Goal: Task Accomplishment & Management: Manage account settings

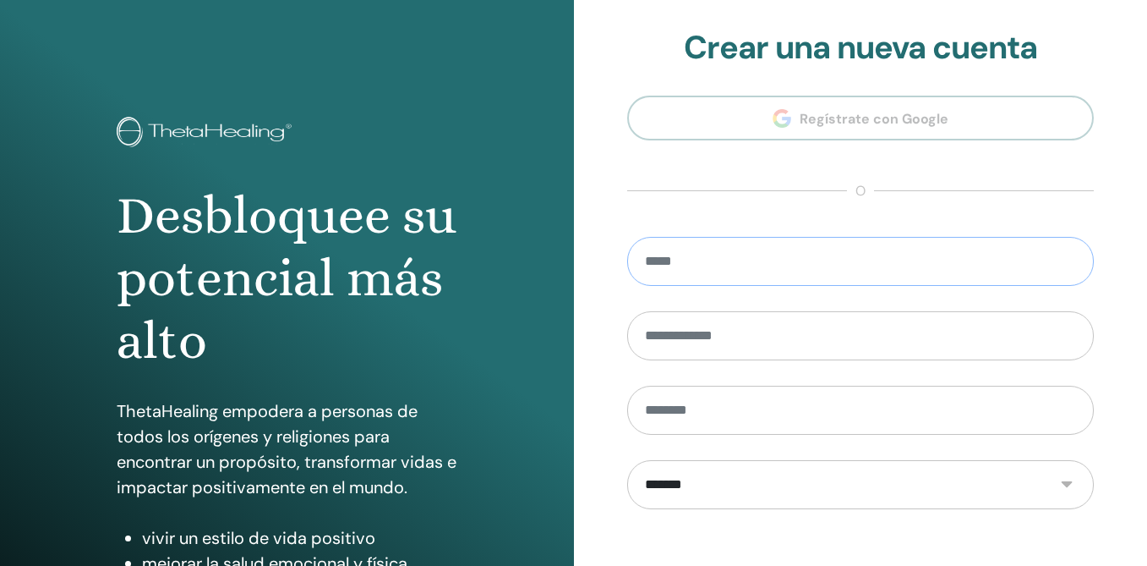
click at [787, 265] on input "email" at bounding box center [861, 261] width 468 height 49
type input "**********"
click at [729, 339] on input "text" at bounding box center [861, 335] width 468 height 49
type input "******"
click at [713, 407] on input "text" at bounding box center [861, 410] width 468 height 49
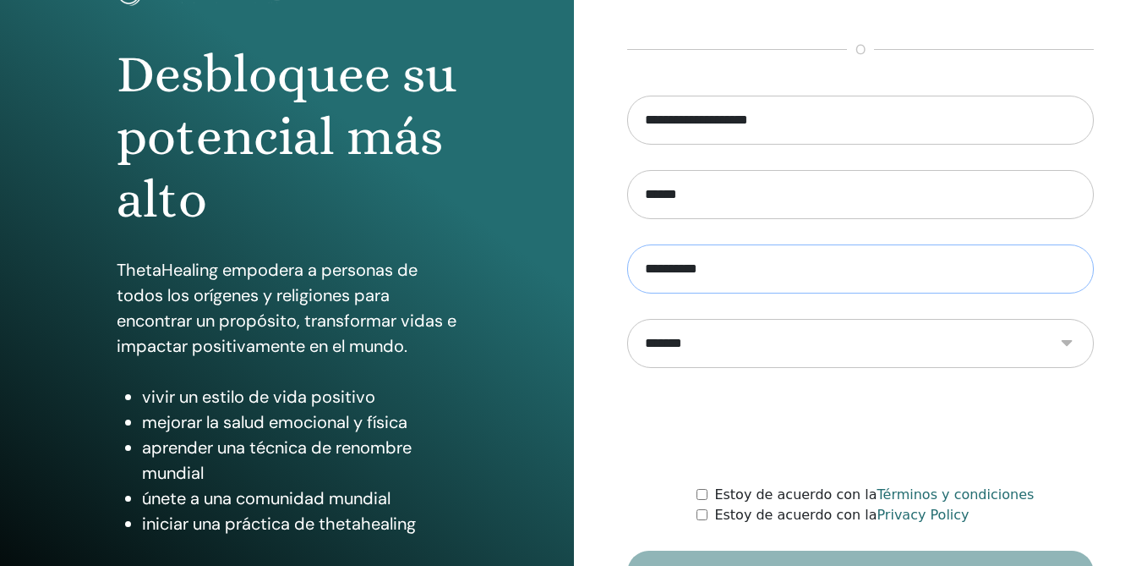
scroll to position [152, 0]
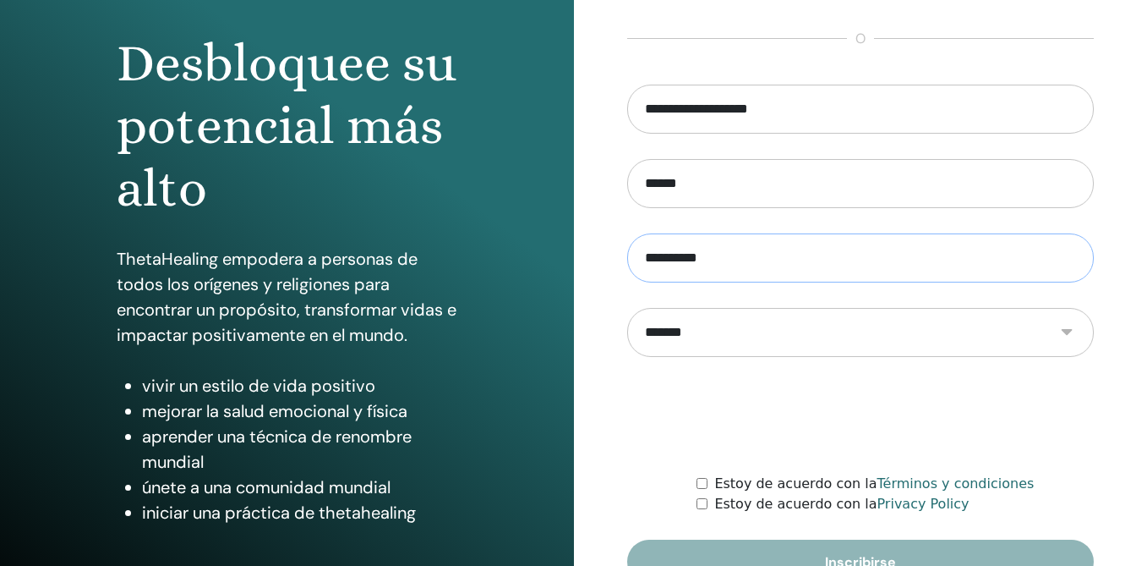
type input "**********"
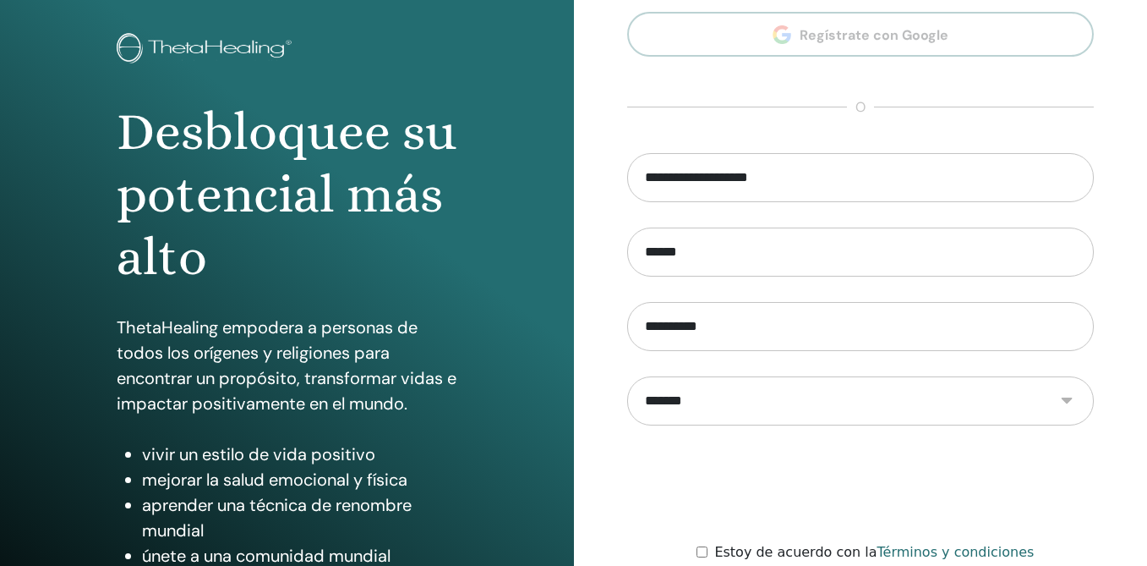
scroll to position [246, 0]
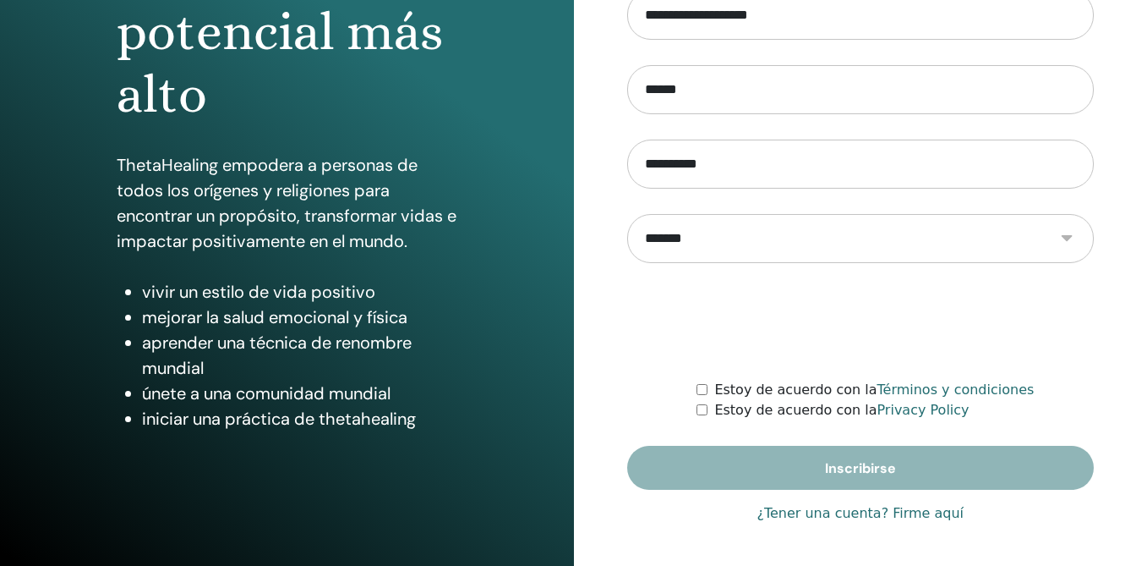
click at [834, 517] on link "¿Tener una cuenta? Firme aquí" at bounding box center [860, 513] width 207 height 20
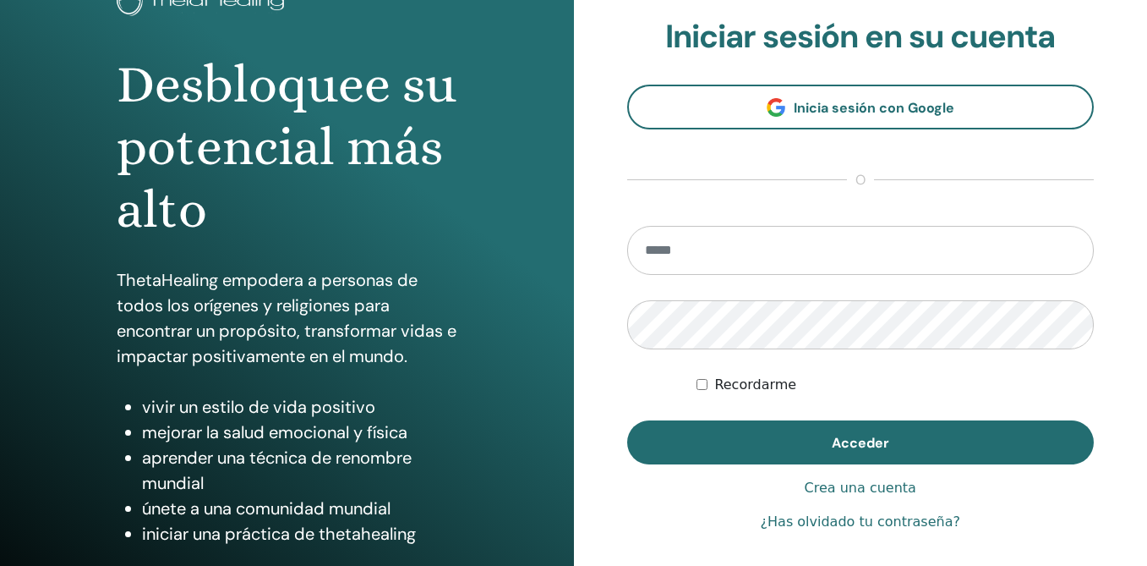
scroll to position [125, 0]
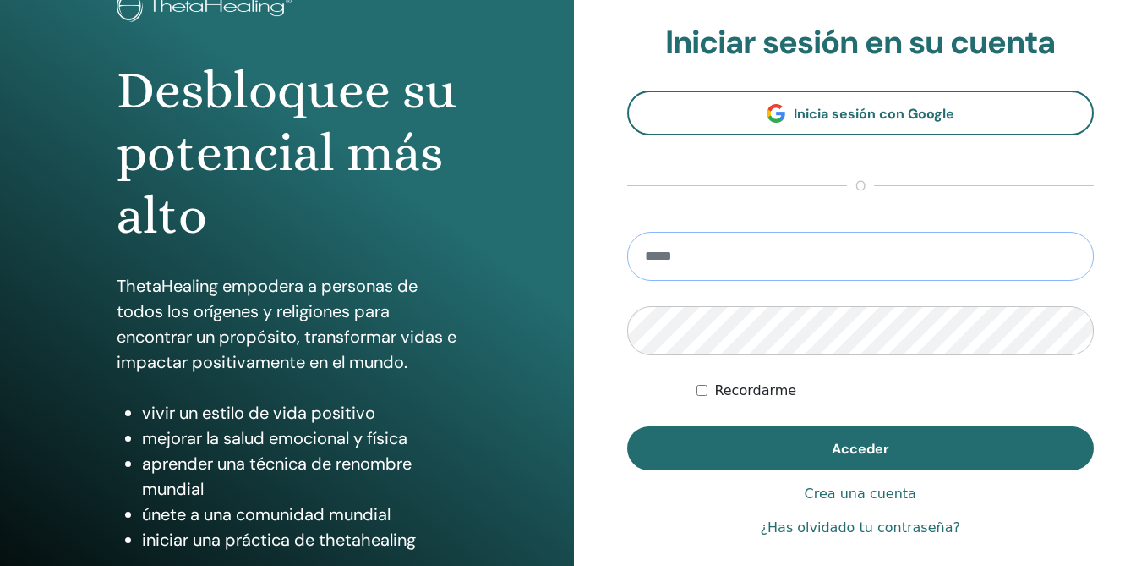
click at [757, 265] on input "email" at bounding box center [861, 256] width 468 height 49
type input "**********"
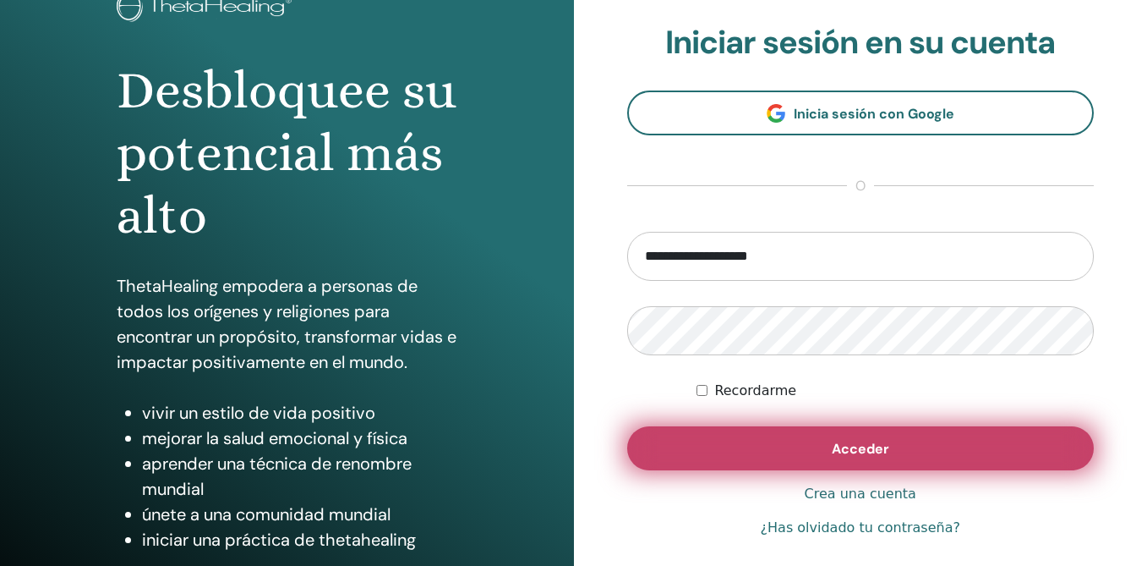
click at [896, 450] on button "Acceder" at bounding box center [861, 448] width 468 height 44
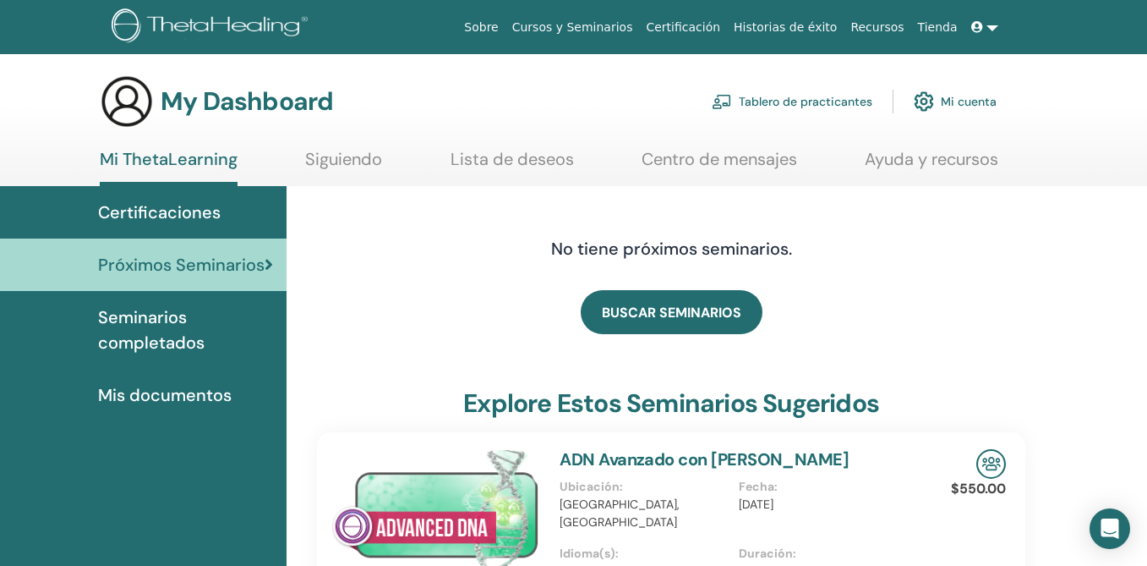
click at [185, 328] on span "Seminarios completados" at bounding box center [185, 329] width 175 height 51
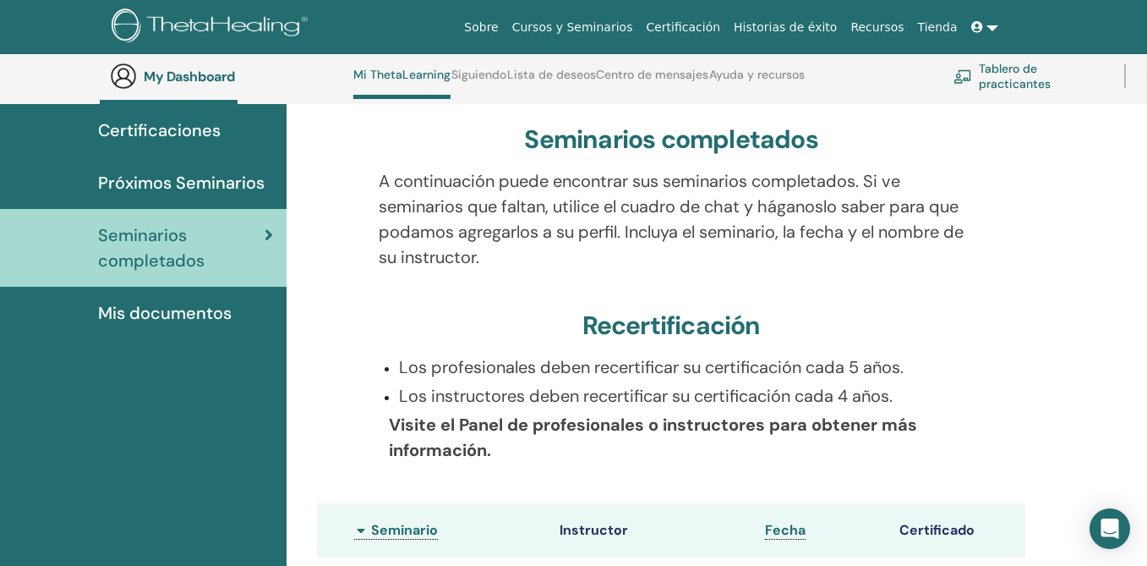
scroll to position [4, 0]
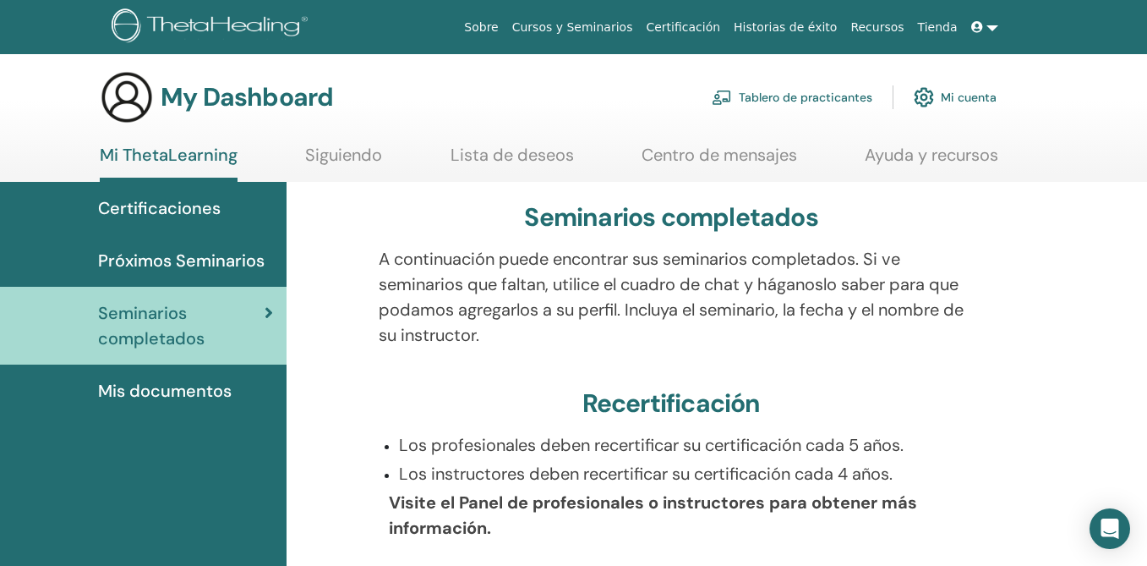
click at [262, 307] on span "Seminarios completados" at bounding box center [181, 325] width 167 height 51
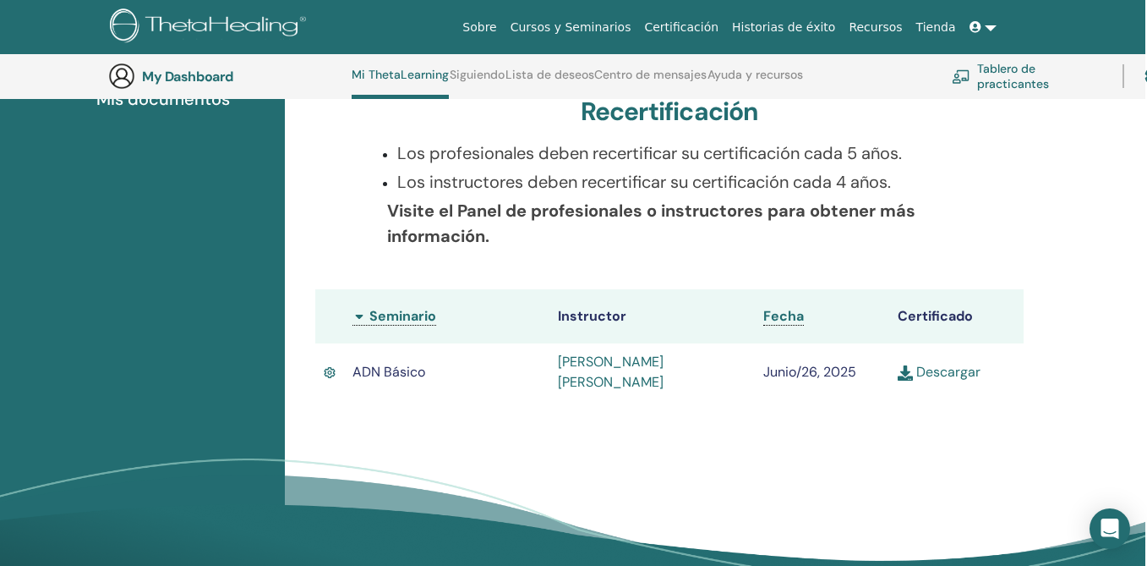
scroll to position [342, 2]
click at [948, 370] on link "Descargar" at bounding box center [939, 371] width 83 height 18
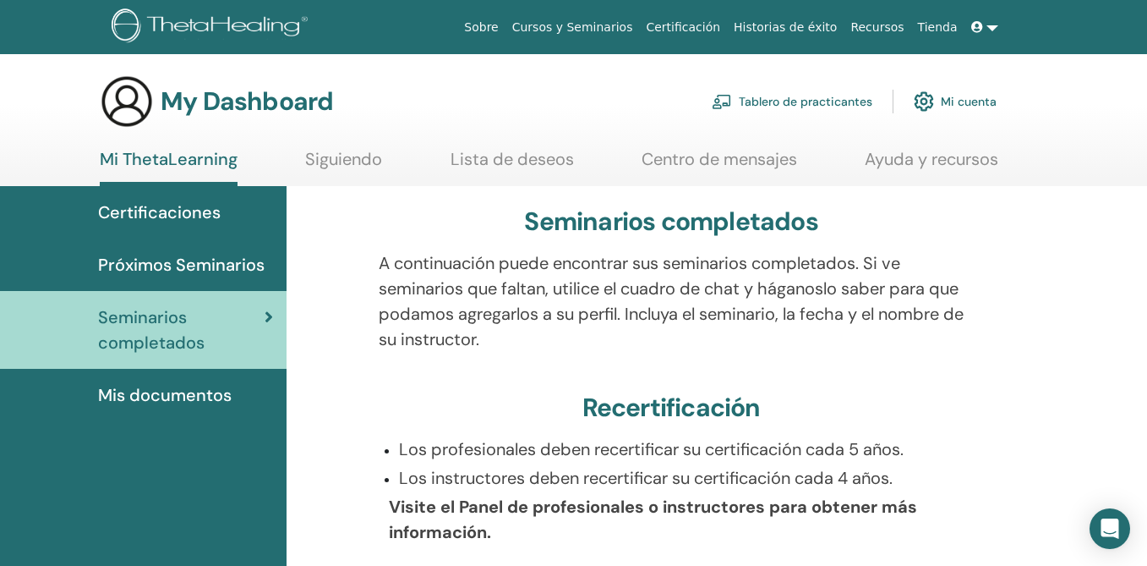
click at [194, 392] on span "Mis documentos" at bounding box center [165, 394] width 134 height 25
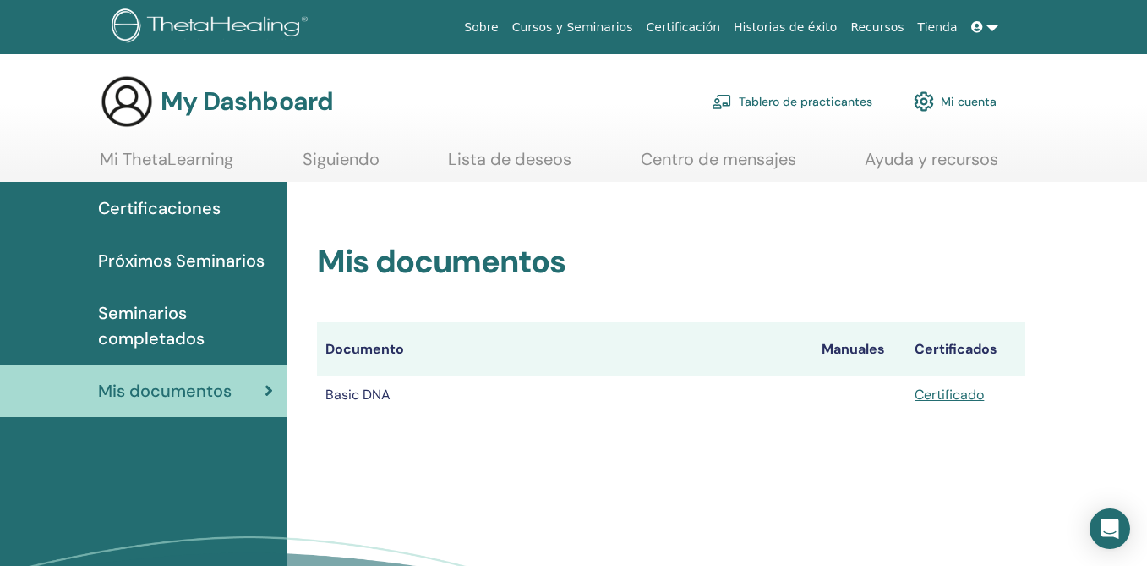
click at [178, 211] on span "Certificaciones" at bounding box center [159, 207] width 123 height 25
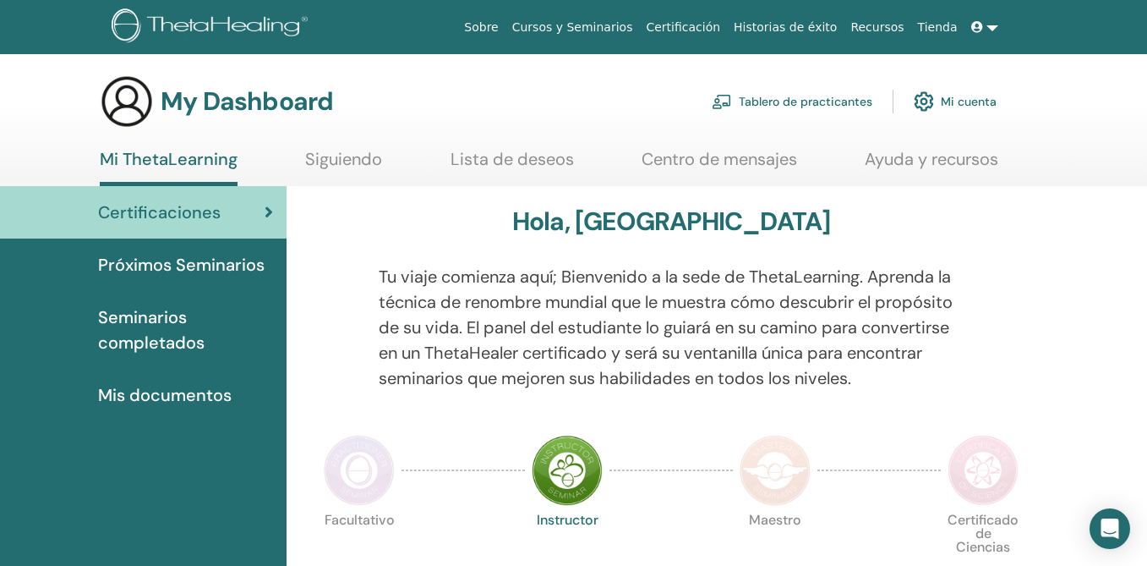
click at [976, 102] on link "Mi cuenta" at bounding box center [955, 101] width 83 height 37
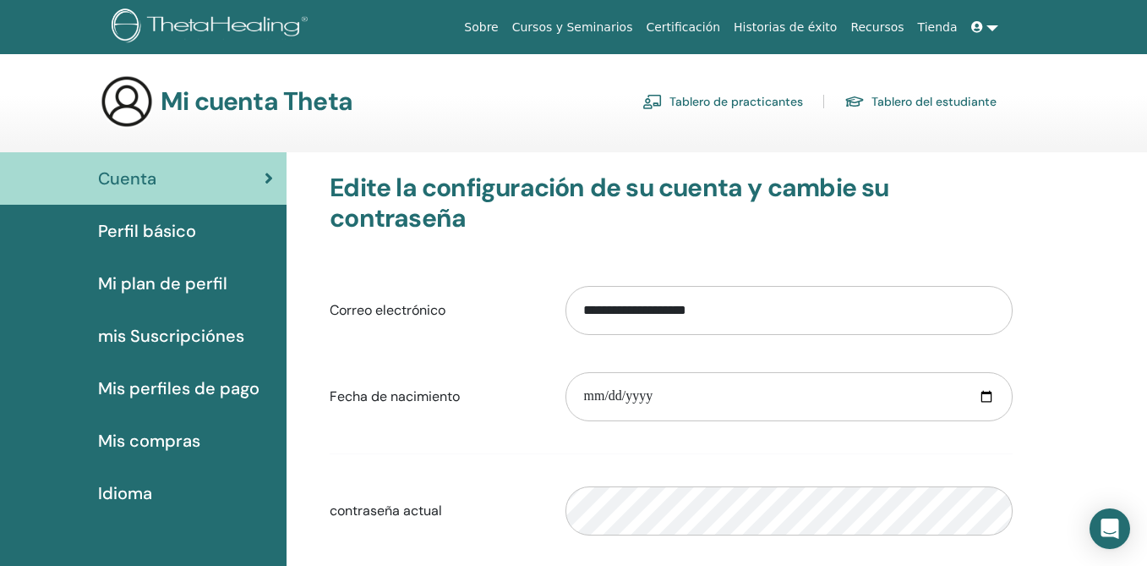
click at [189, 446] on span "Mis compras" at bounding box center [149, 440] width 102 height 25
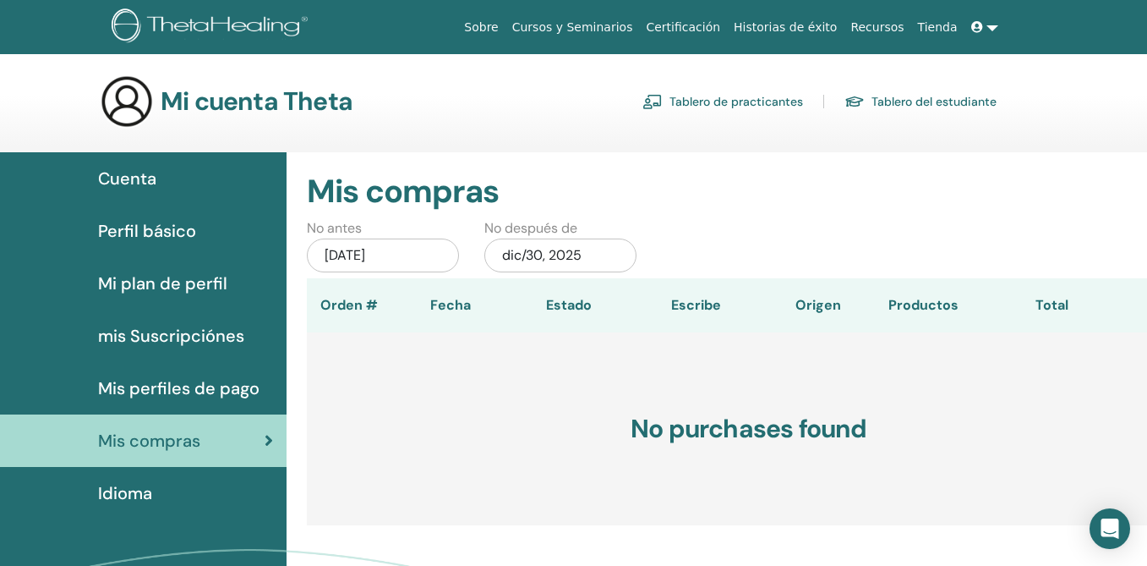
click at [934, 104] on link "Tablero del estudiante" at bounding box center [921, 101] width 152 height 27
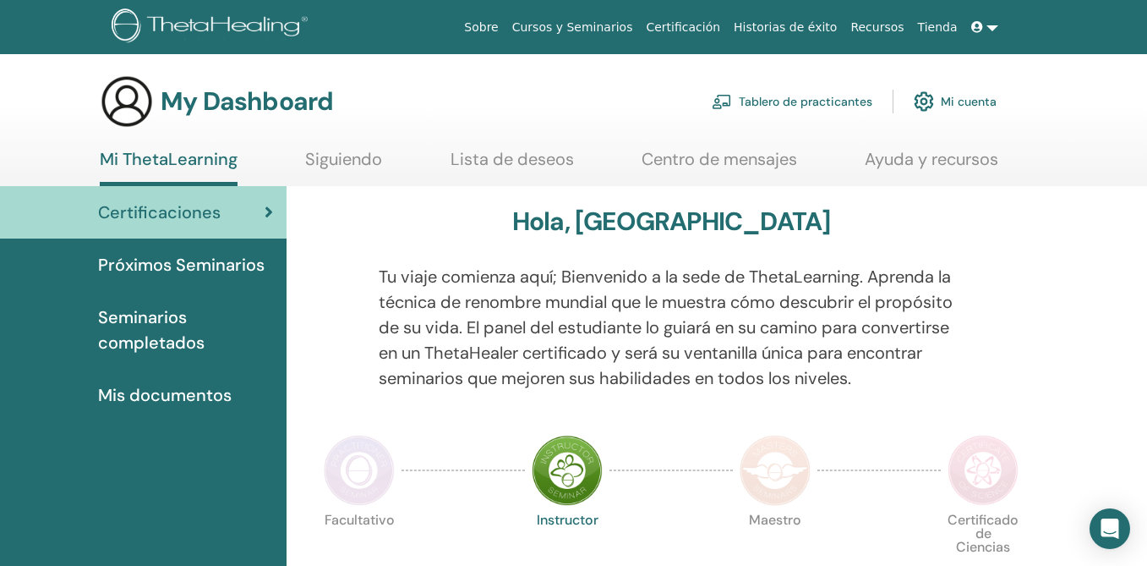
click at [941, 27] on link "Tienda" at bounding box center [937, 27] width 53 height 31
click at [991, 25] on link at bounding box center [985, 27] width 41 height 31
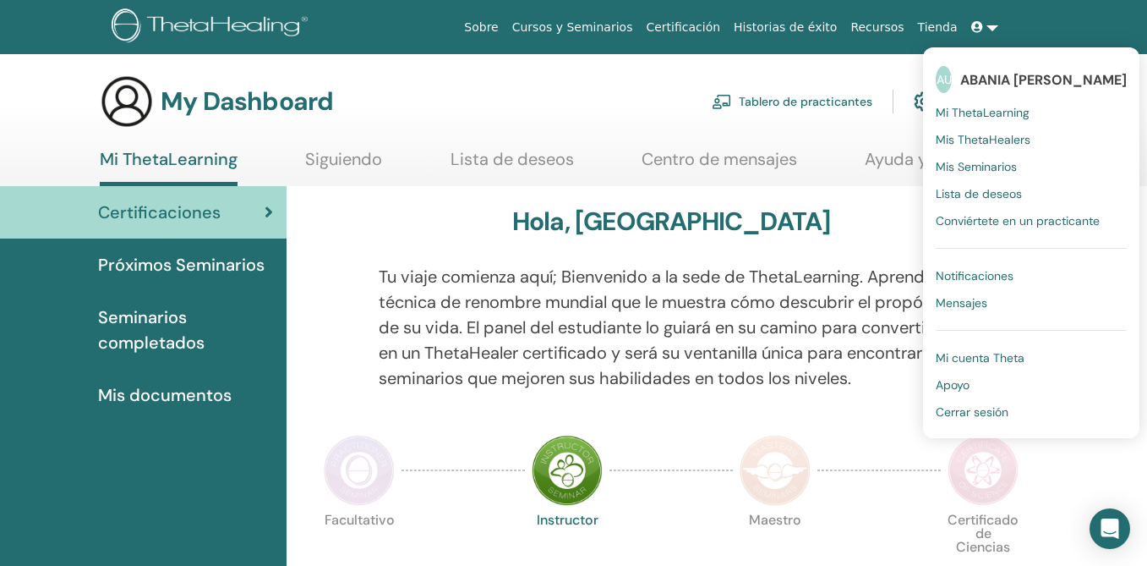
click at [1003, 169] on span "Mis Seminarios" at bounding box center [976, 166] width 81 height 15
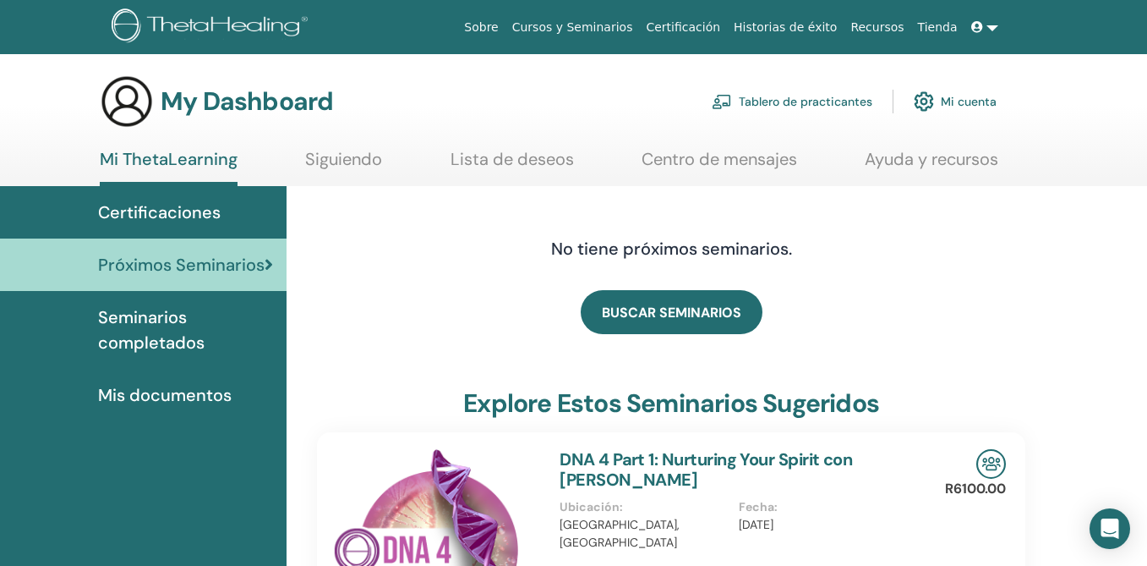
click at [162, 327] on span "Seminarios completados" at bounding box center [185, 329] width 175 height 51
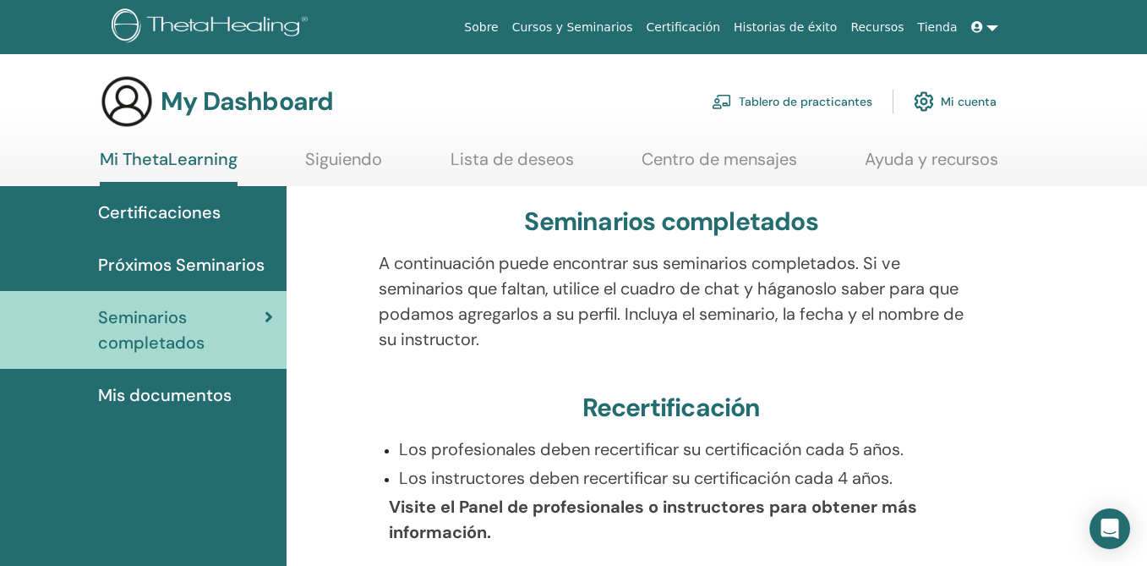
click at [991, 27] on link at bounding box center [985, 27] width 41 height 31
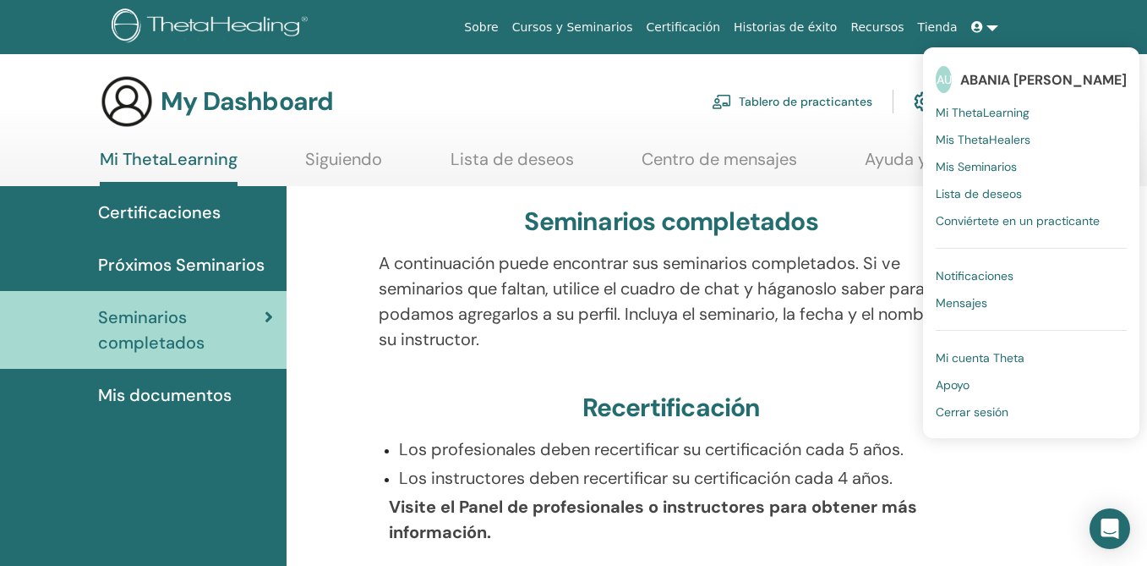
click at [989, 412] on span "Cerrar sesión" at bounding box center [972, 411] width 73 height 15
